Goal: Task Accomplishment & Management: Complete application form

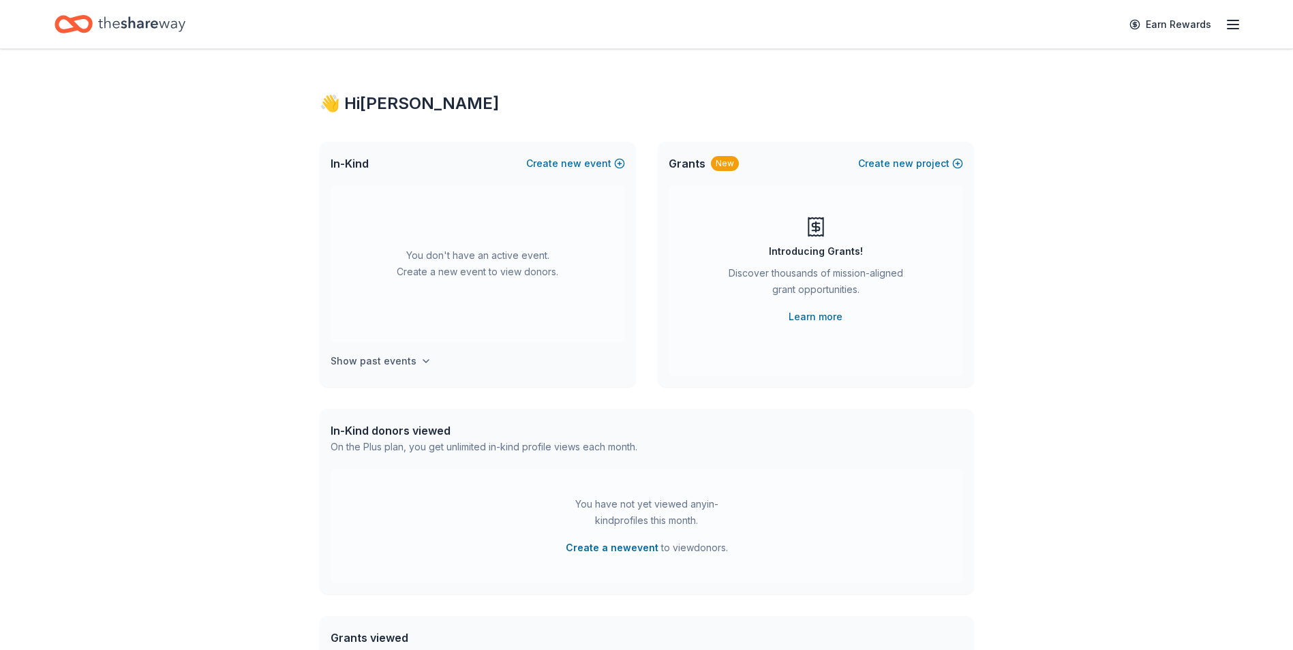
click at [371, 364] on h4 "Show past events" at bounding box center [374, 361] width 86 height 16
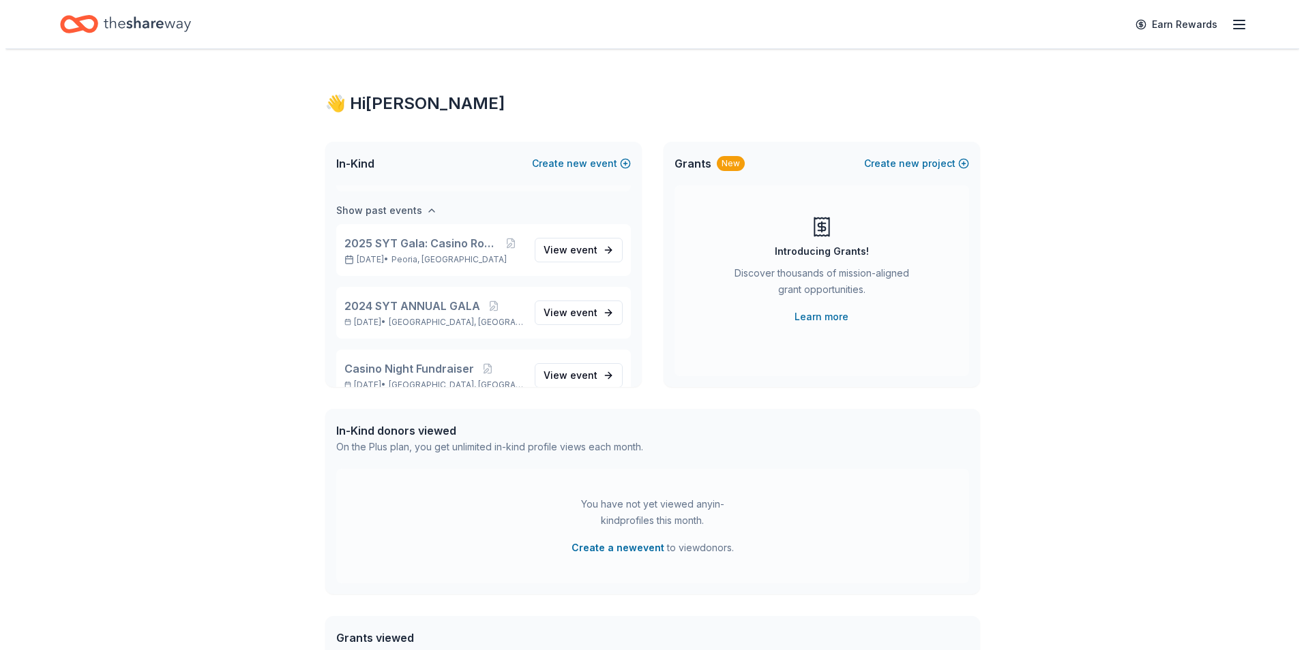
scroll to position [157, 0]
click at [550, 245] on span "View event" at bounding box center [565, 244] width 54 height 16
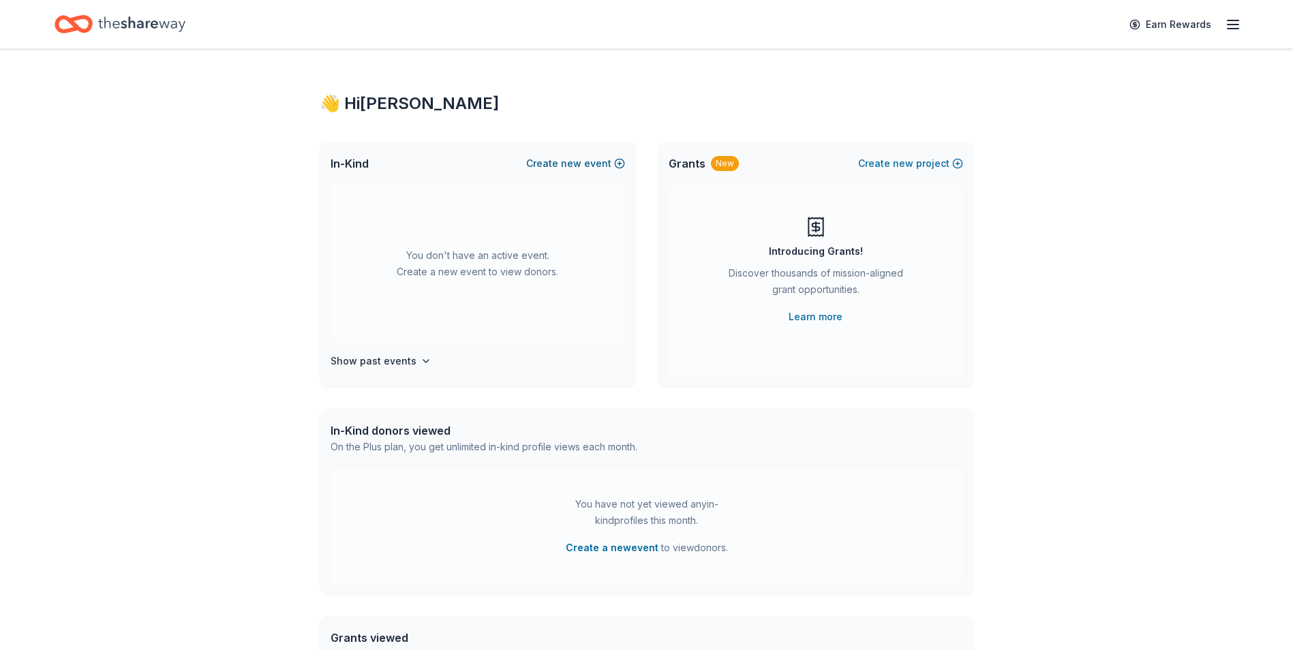
click at [584, 159] on button "Create new event" at bounding box center [575, 163] width 99 height 16
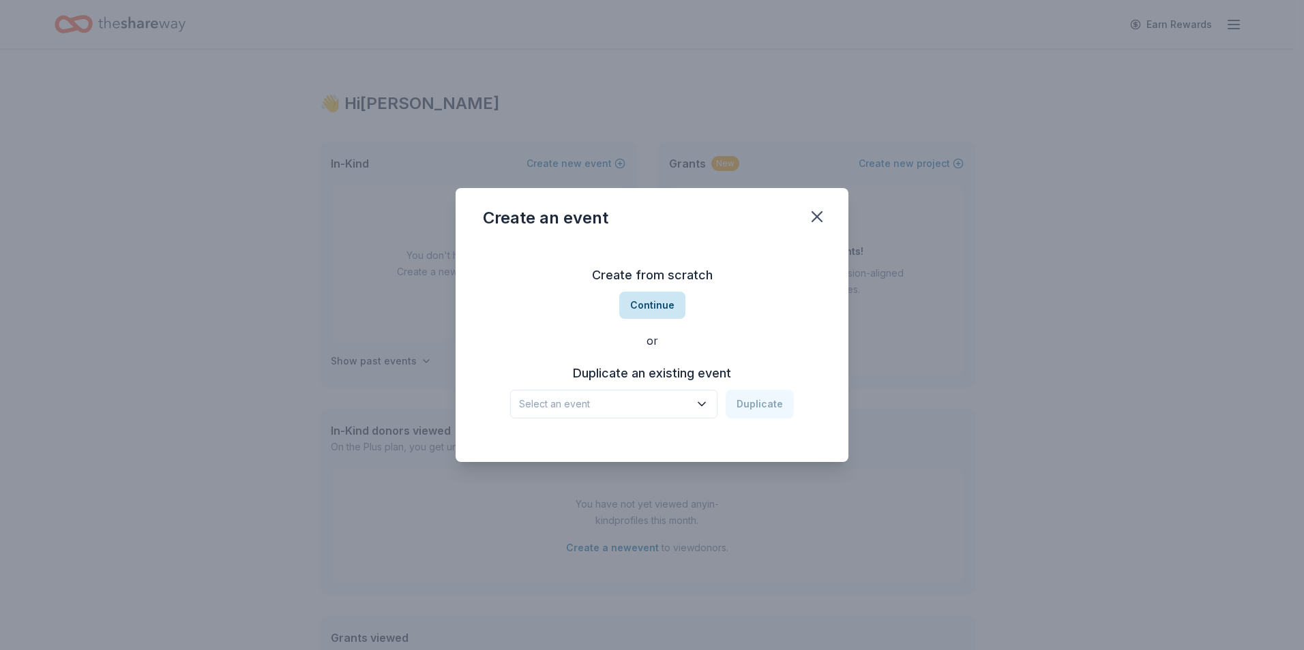
click at [663, 310] on button "Continue" at bounding box center [652, 305] width 66 height 27
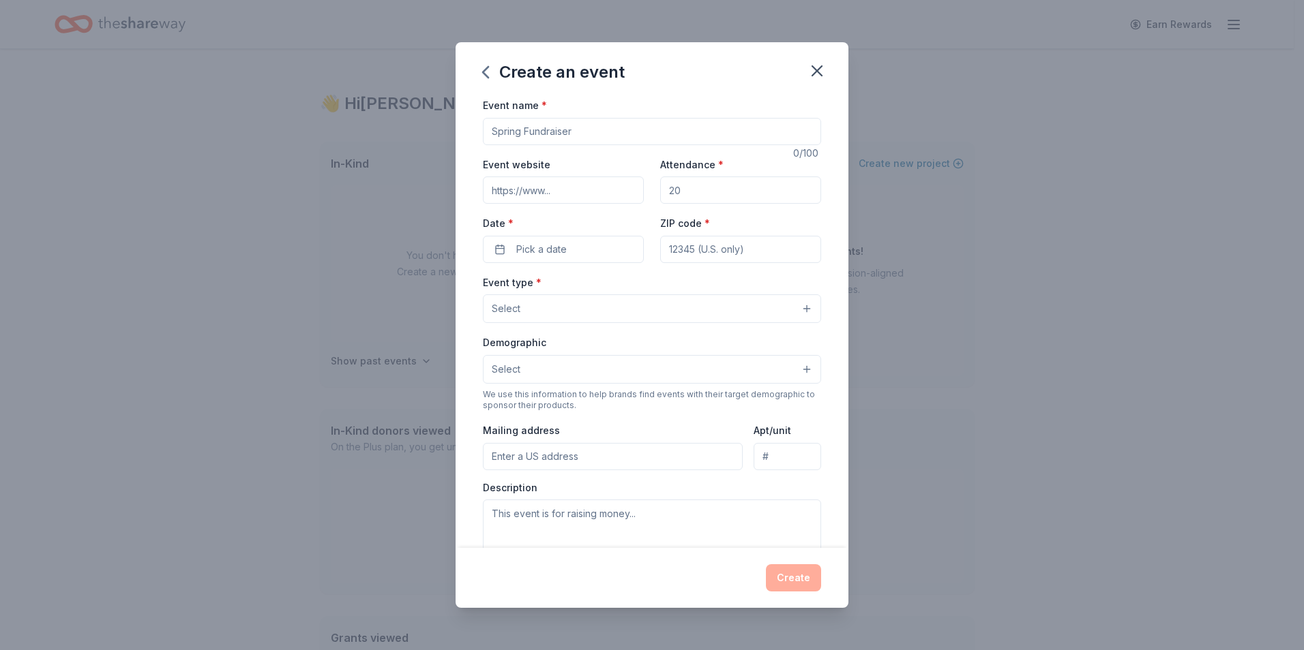
click at [800, 588] on div "Create" at bounding box center [652, 577] width 338 height 27
click at [800, 580] on div "Create" at bounding box center [652, 577] width 338 height 27
click at [578, 250] on button "Pick a date" at bounding box center [563, 249] width 161 height 27
click at [559, 429] on button "20" at bounding box center [560, 427] width 25 height 25
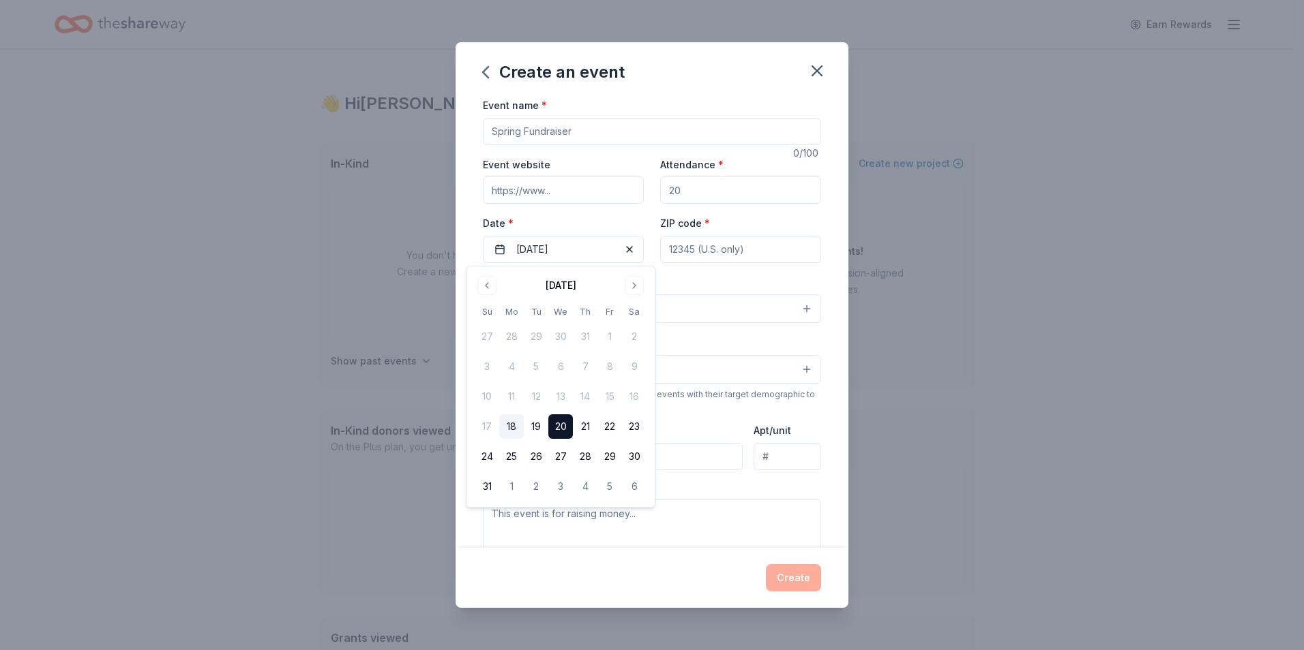
click at [796, 589] on div "Create" at bounding box center [652, 577] width 338 height 27
click at [796, 585] on div "Create" at bounding box center [652, 577] width 338 height 27
click at [795, 579] on div "Create" at bounding box center [652, 577] width 338 height 27
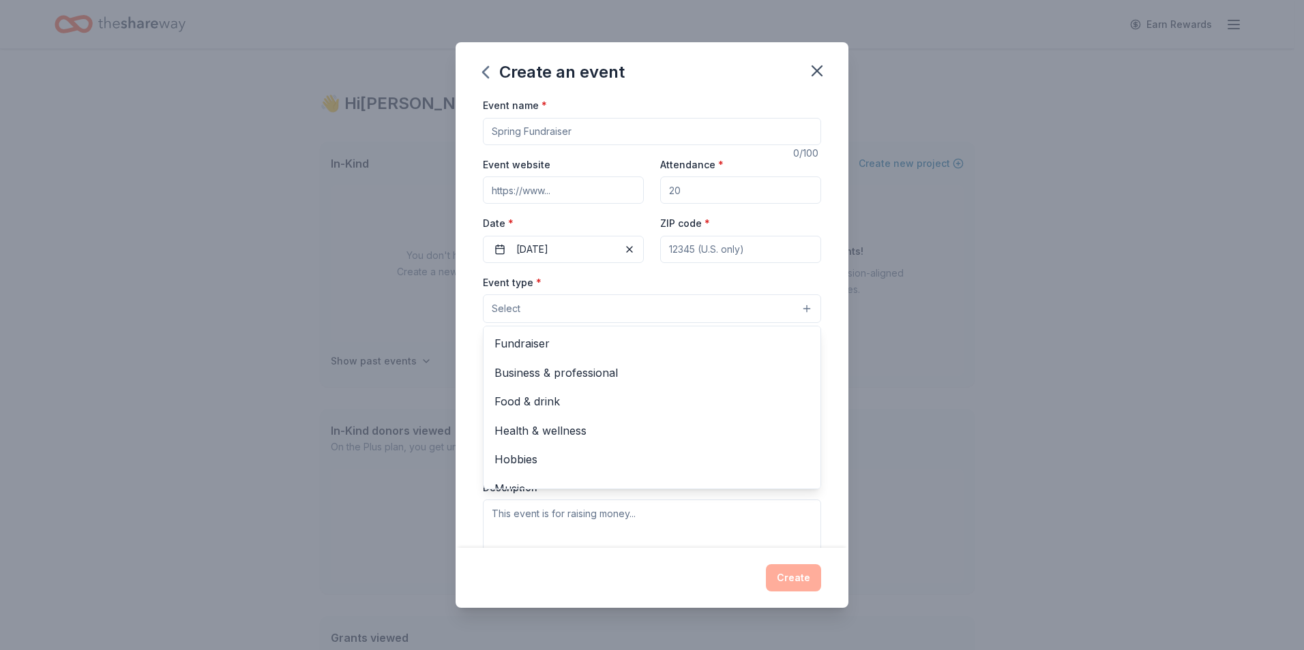
click at [627, 316] on button "Select" at bounding box center [652, 309] width 338 height 29
click at [614, 344] on span "Fundraiser" at bounding box center [651, 344] width 315 height 18
click at [461, 341] on div "Event name * 0 /100 Event website Attendance * Date * 08/20/2025 ZIP code * Eve…" at bounding box center [651, 322] width 393 height 451
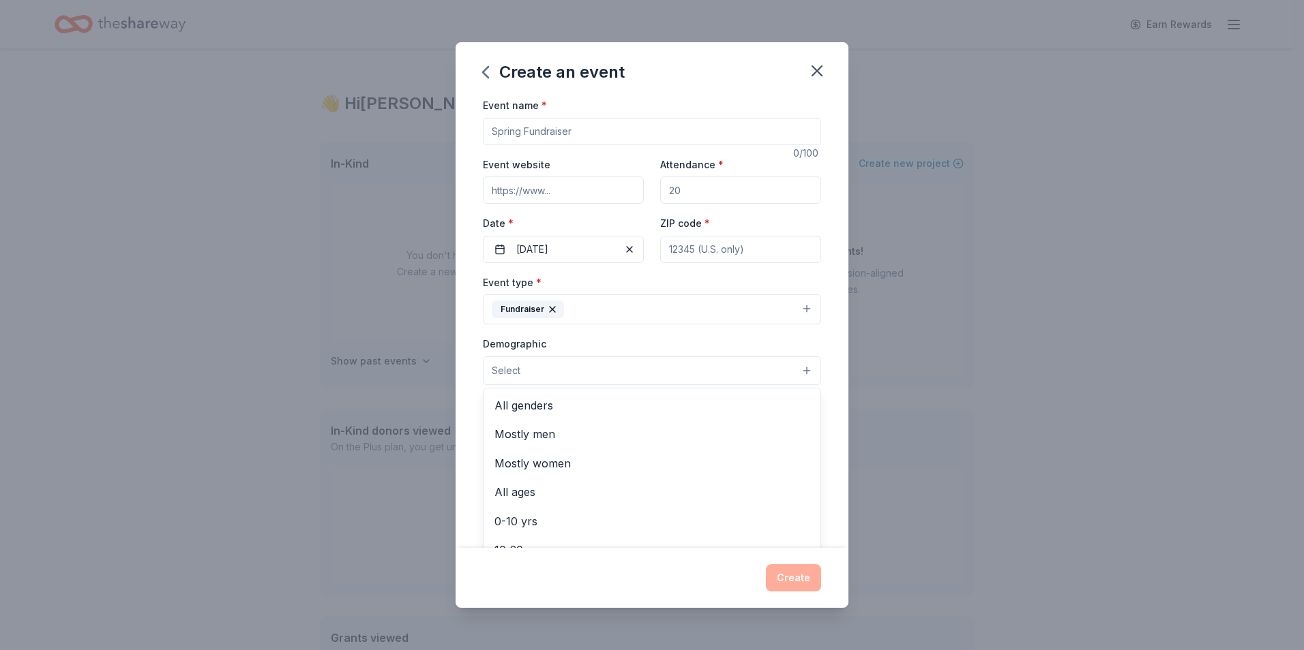
click at [525, 368] on button "Select" at bounding box center [652, 371] width 338 height 29
click at [525, 406] on span "All genders" at bounding box center [651, 406] width 315 height 18
click at [794, 581] on div "Create an event Event name * 0 /100 Event website Attendance * Date * 08/20/202…" at bounding box center [651, 325] width 393 height 566
click at [794, 581] on div "Create" at bounding box center [652, 577] width 338 height 27
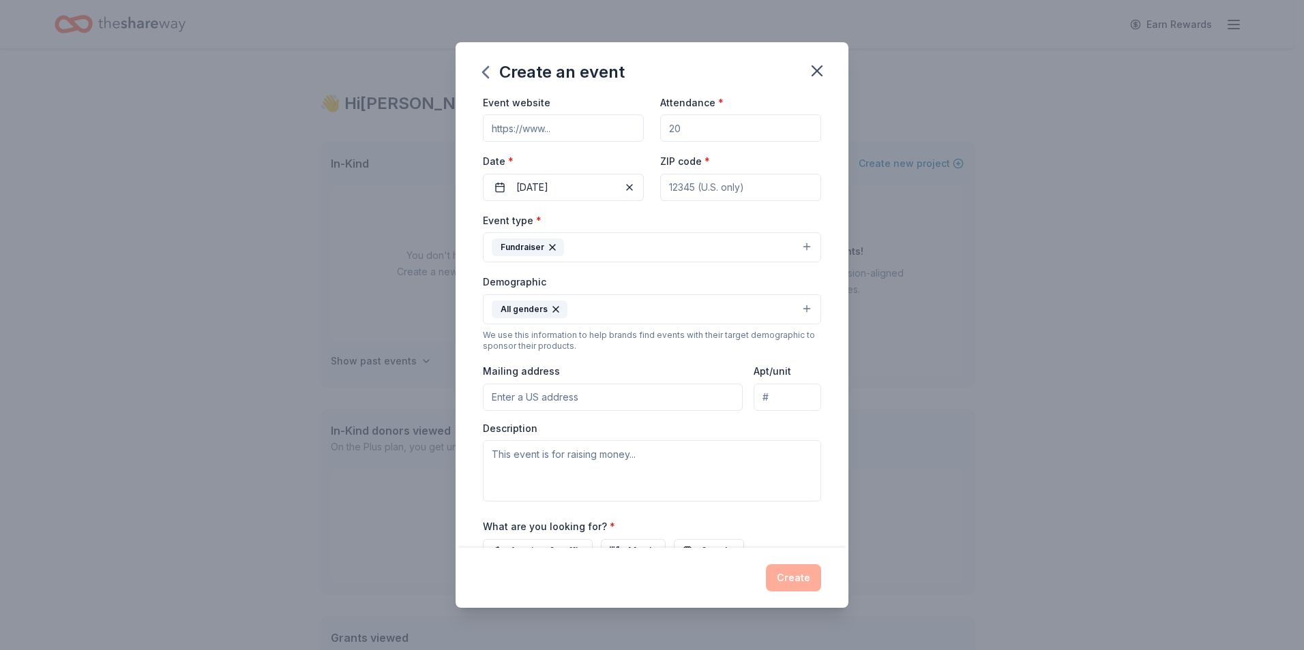
scroll to position [203, 0]
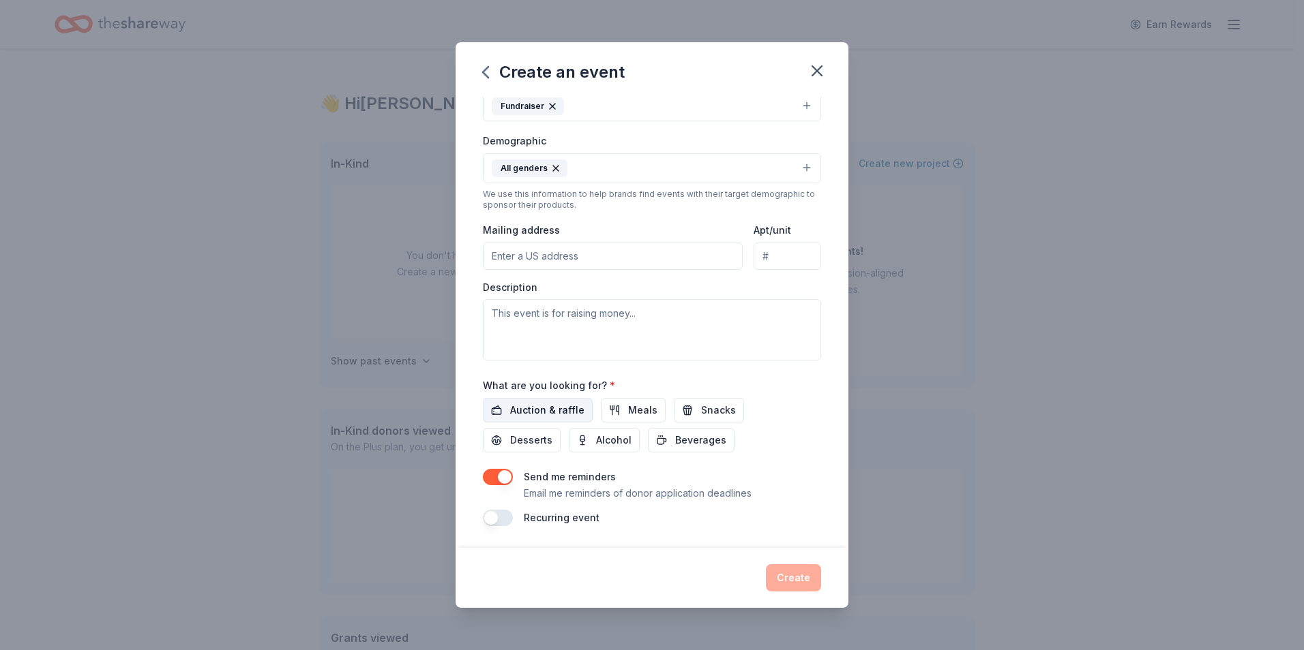
click at [495, 407] on button "Auction & raffle" at bounding box center [538, 410] width 110 height 25
click at [617, 415] on button "Meals" at bounding box center [633, 410] width 65 height 25
click at [691, 412] on button "Snacks" at bounding box center [709, 410] width 70 height 25
click at [684, 431] on button "Beverages" at bounding box center [691, 440] width 87 height 25
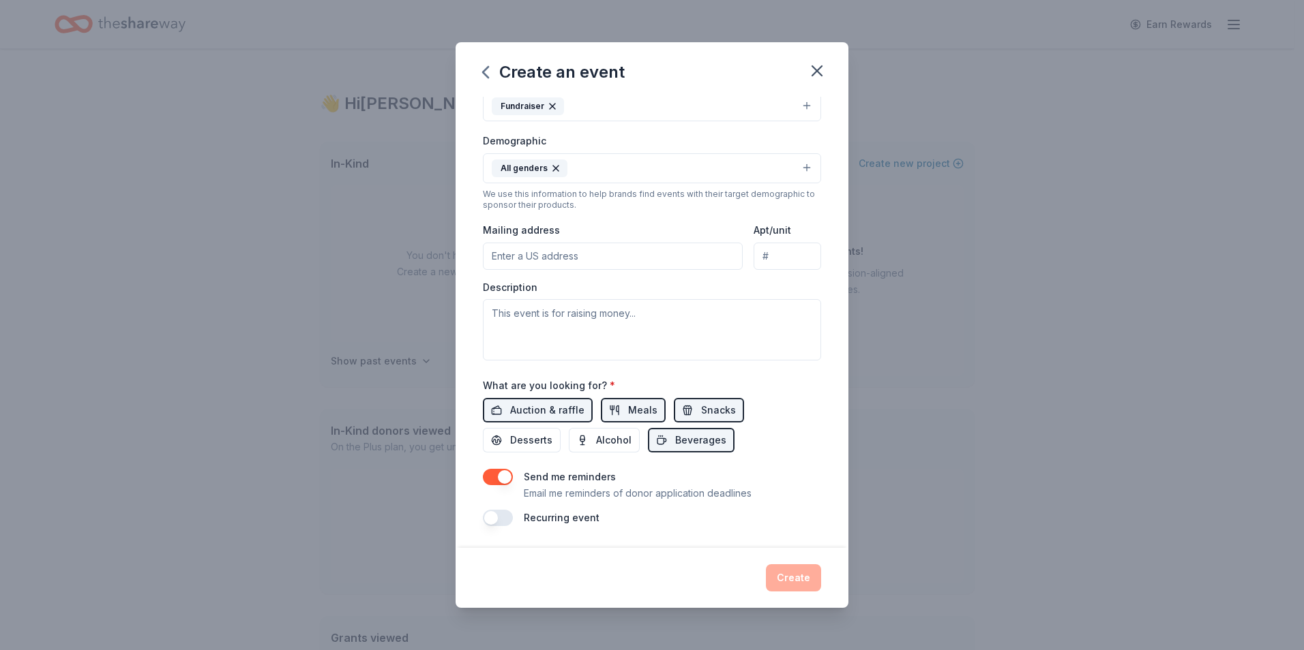
click at [564, 437] on div "Auction & raffle Meals Snacks Desserts Alcohol Beverages" at bounding box center [652, 425] width 338 height 55
click at [596, 442] on span "Alcohol" at bounding box center [613, 440] width 35 height 16
click at [507, 436] on button "Desserts" at bounding box center [522, 440] width 78 height 25
click at [793, 579] on div "Create" at bounding box center [652, 577] width 338 height 27
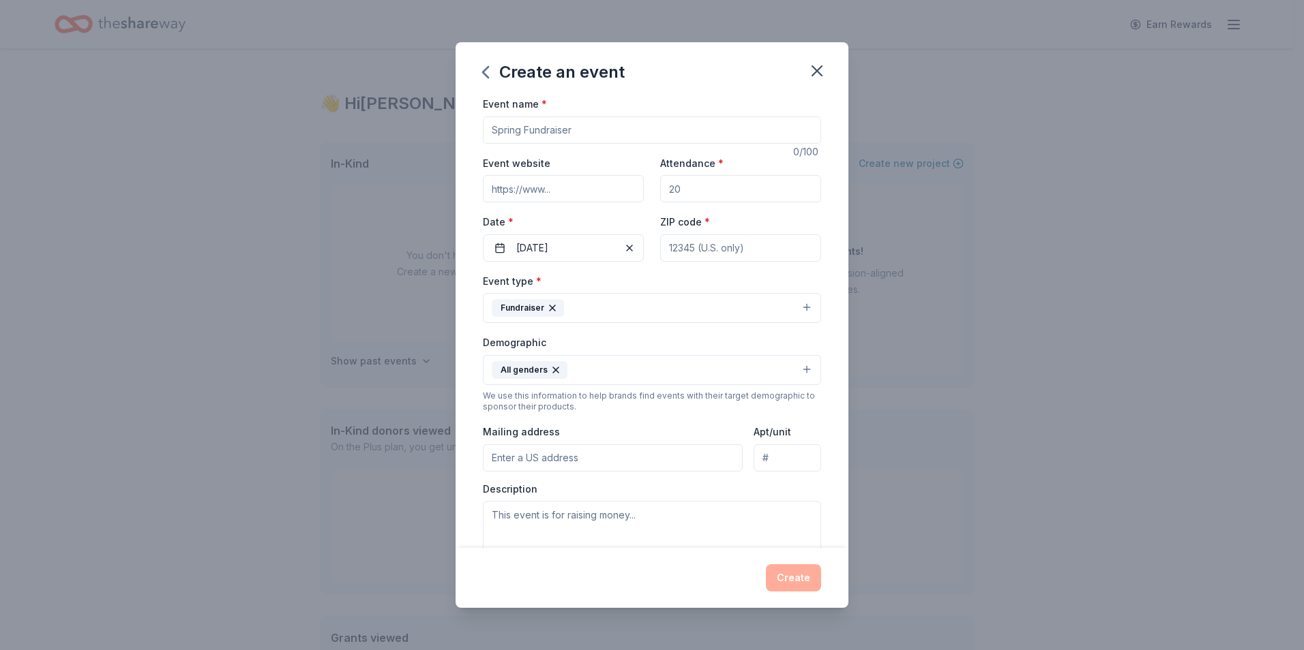
scroll to position [0, 0]
click at [601, 129] on input "Event name *" at bounding box center [652, 131] width 338 height 27
type input "Spring Fundrasier"
click at [790, 572] on div "Create" at bounding box center [652, 577] width 338 height 27
click at [675, 258] on input "ZIP code *" at bounding box center [740, 249] width 161 height 27
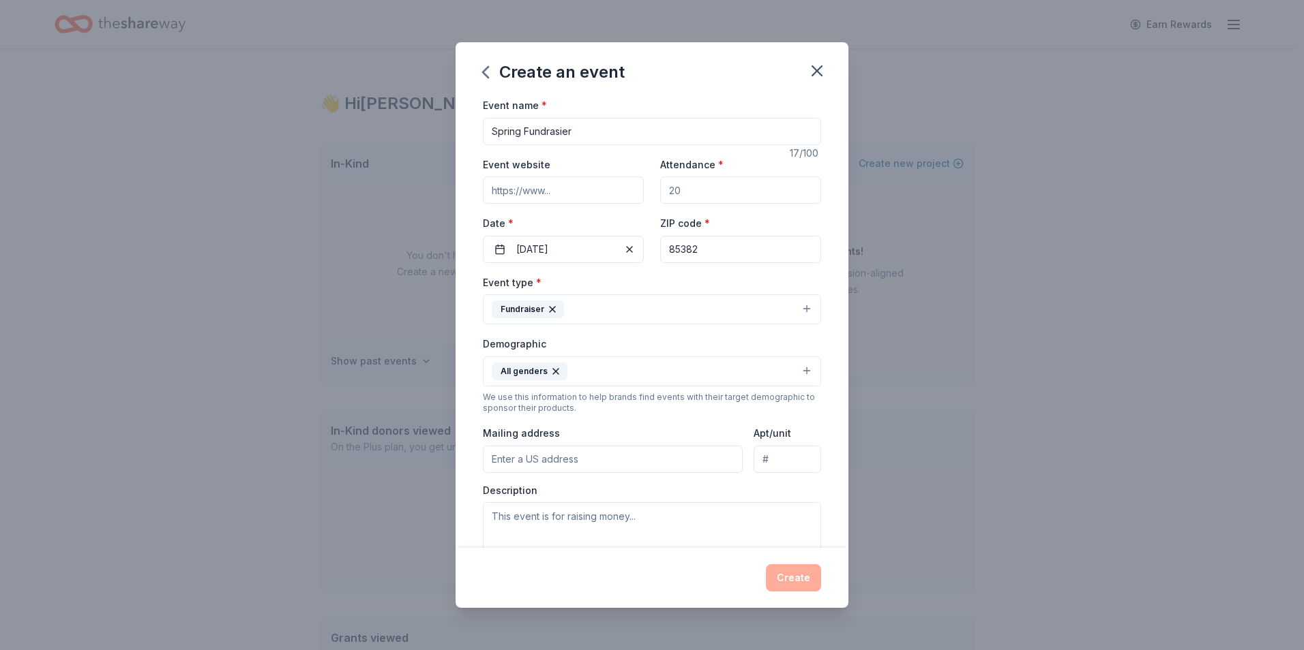
type input "85382"
click at [794, 578] on div "Create" at bounding box center [652, 577] width 338 height 27
click at [718, 194] on input "Attendance *" at bounding box center [740, 190] width 161 height 27
type input "20"
click at [800, 569] on button "Create" at bounding box center [793, 577] width 55 height 27
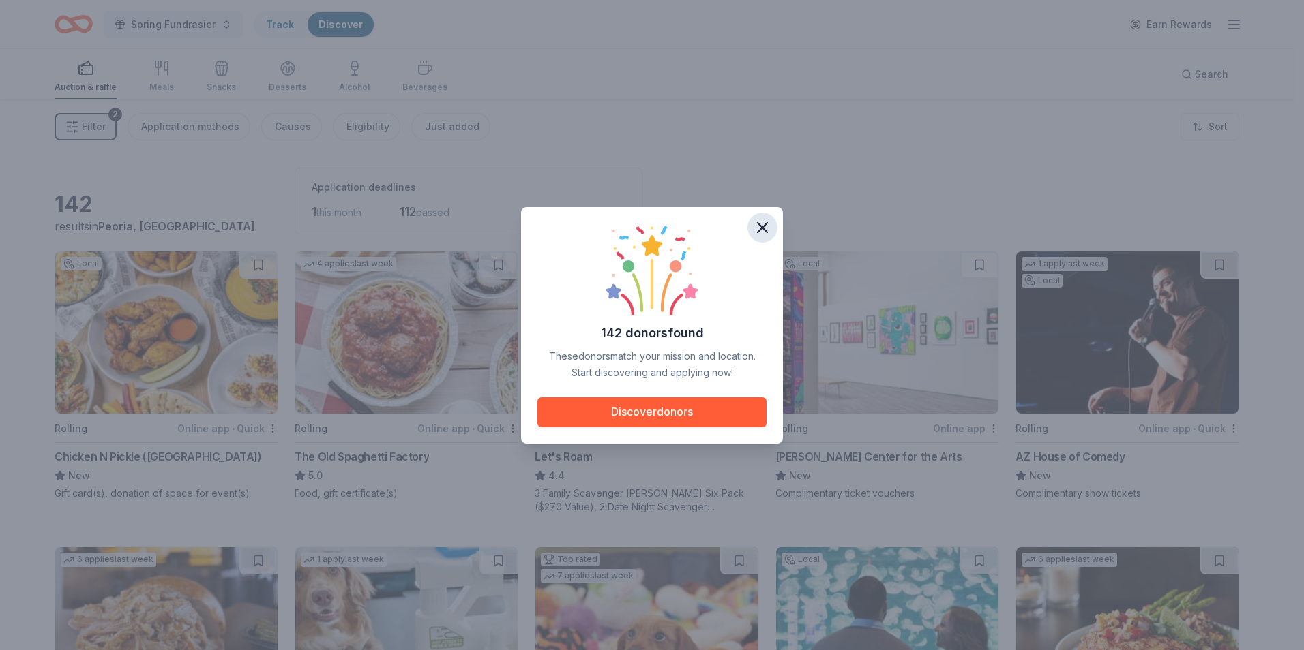
click at [762, 224] on icon "button" at bounding box center [762, 227] width 19 height 19
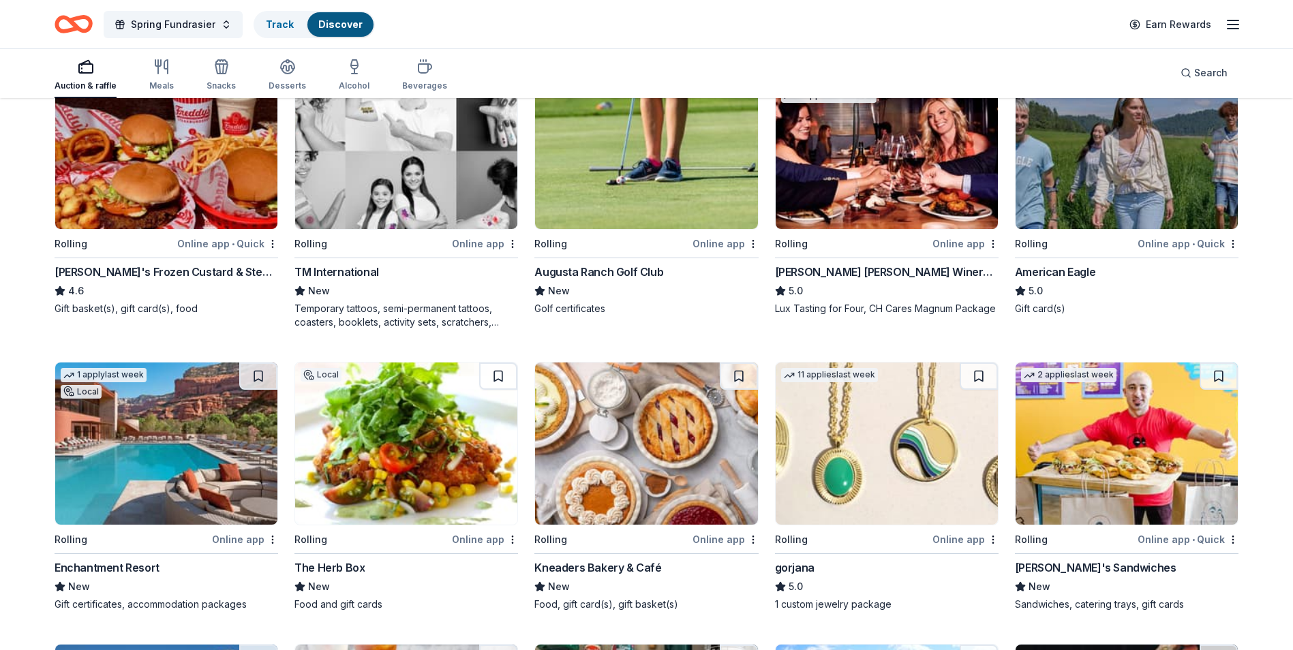
scroll to position [764, 0]
click at [562, 447] on img at bounding box center [646, 443] width 222 height 162
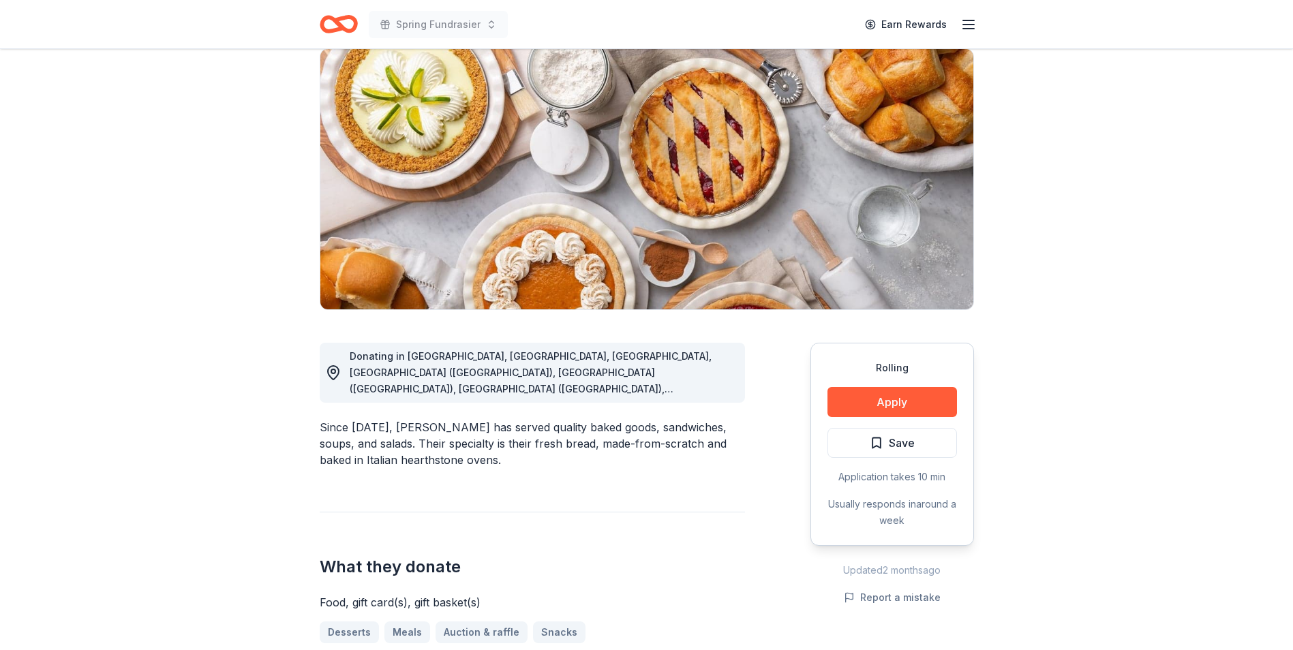
scroll to position [107, 0]
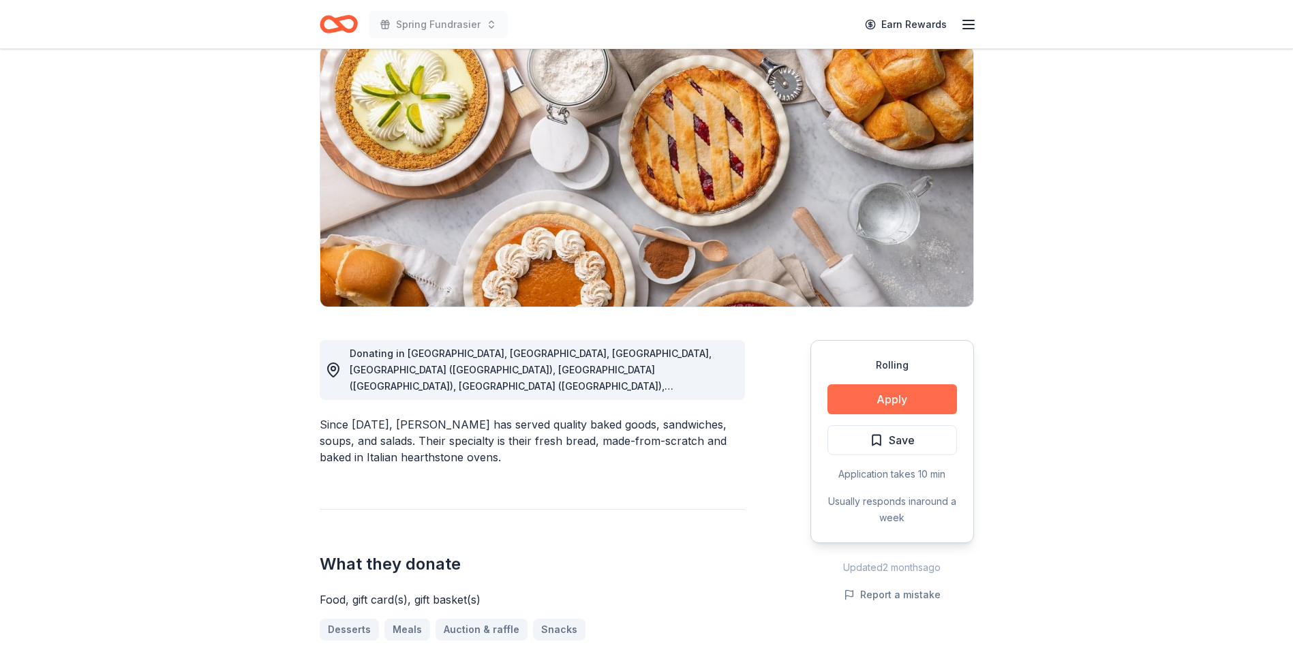
click at [892, 401] on button "Apply" at bounding box center [893, 400] width 130 height 30
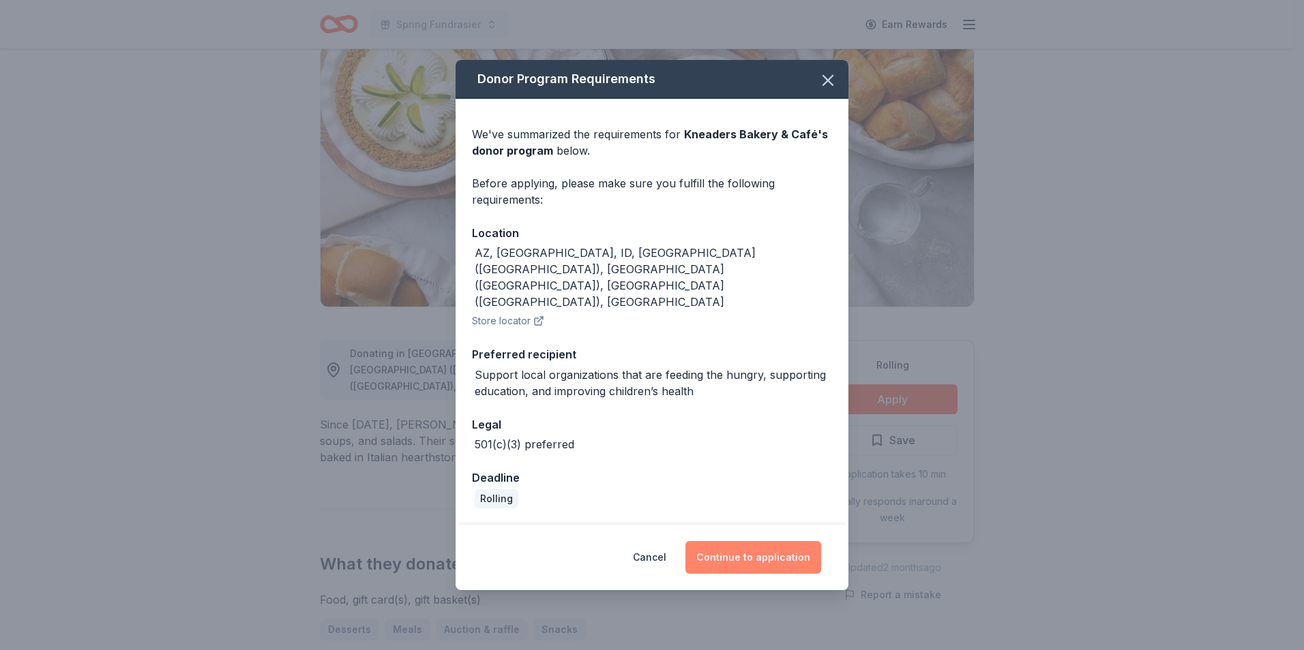
click at [755, 541] on button "Continue to application" at bounding box center [753, 557] width 136 height 33
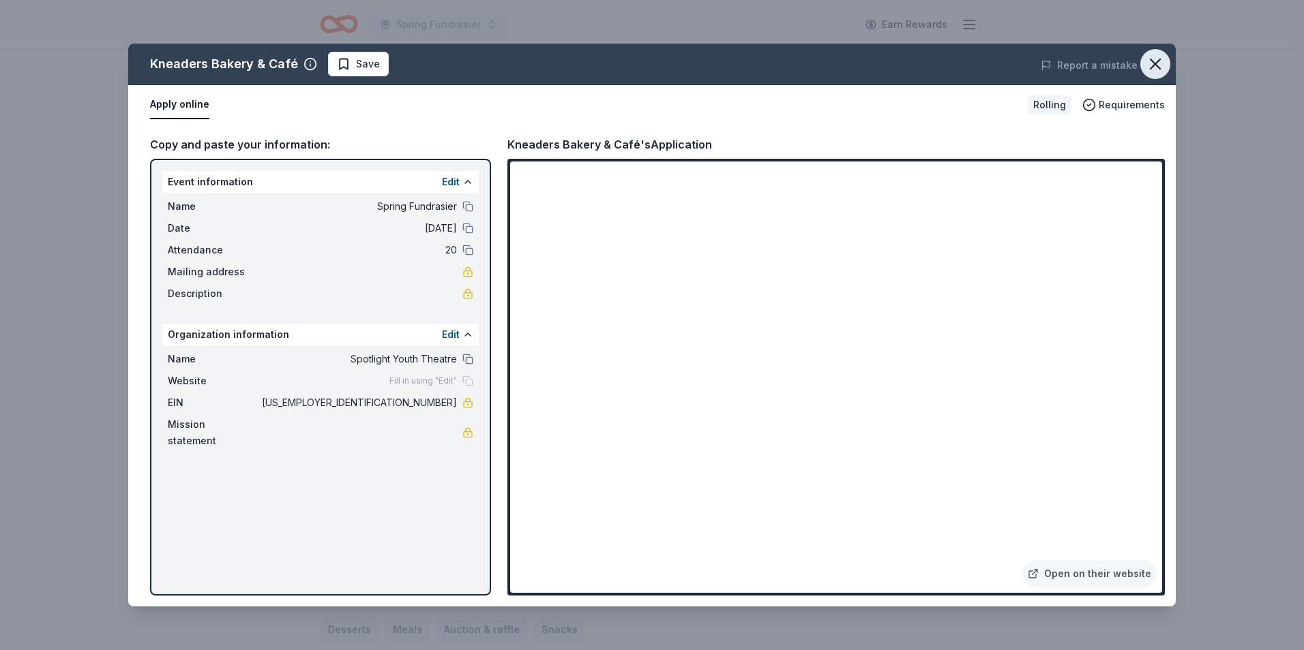
click at [1160, 59] on icon "button" at bounding box center [1154, 64] width 19 height 19
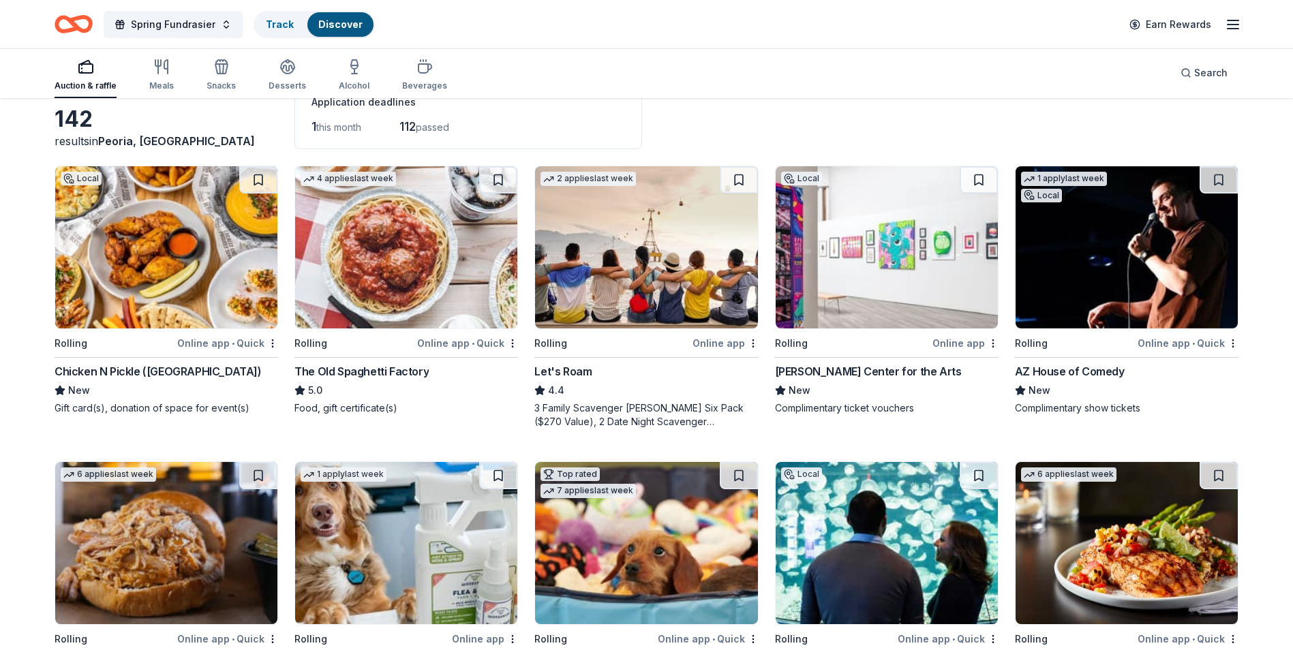
scroll to position [87, 0]
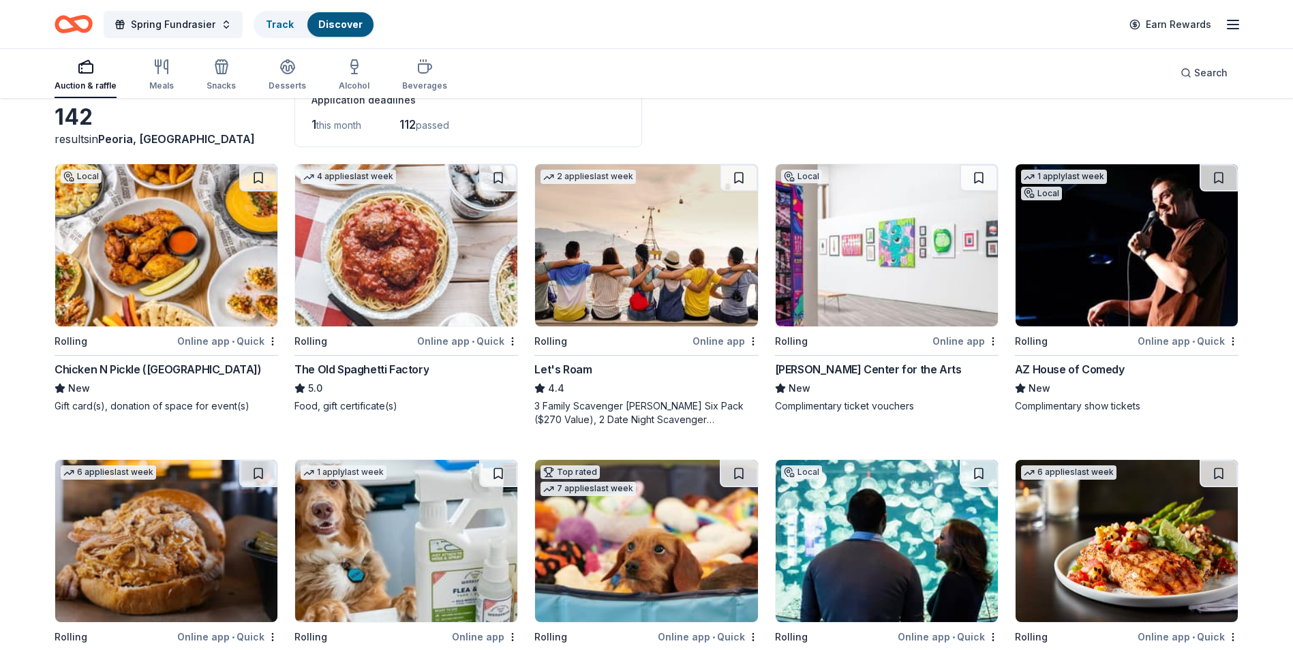
click at [774, 110] on div "142 results in Peoria, AZ Application deadlines 1 this month 112 passed" at bounding box center [647, 113] width 1184 height 67
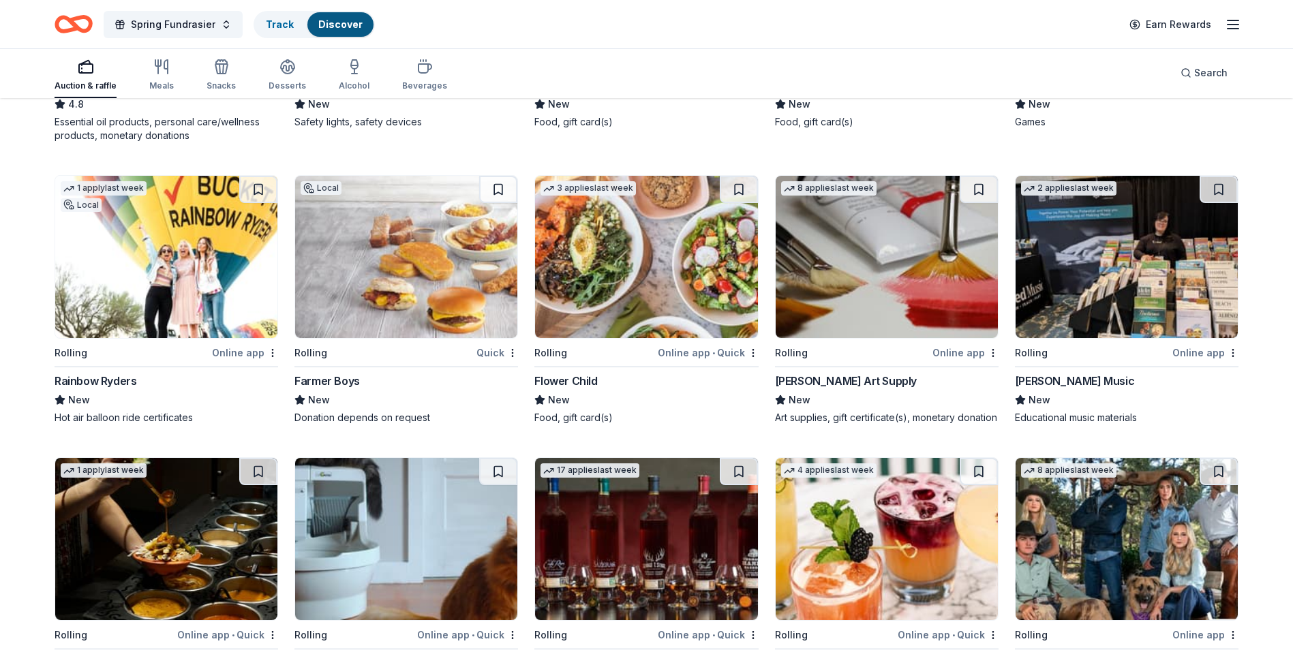
scroll to position [2107, 0]
